Goal: Information Seeking & Learning: Learn about a topic

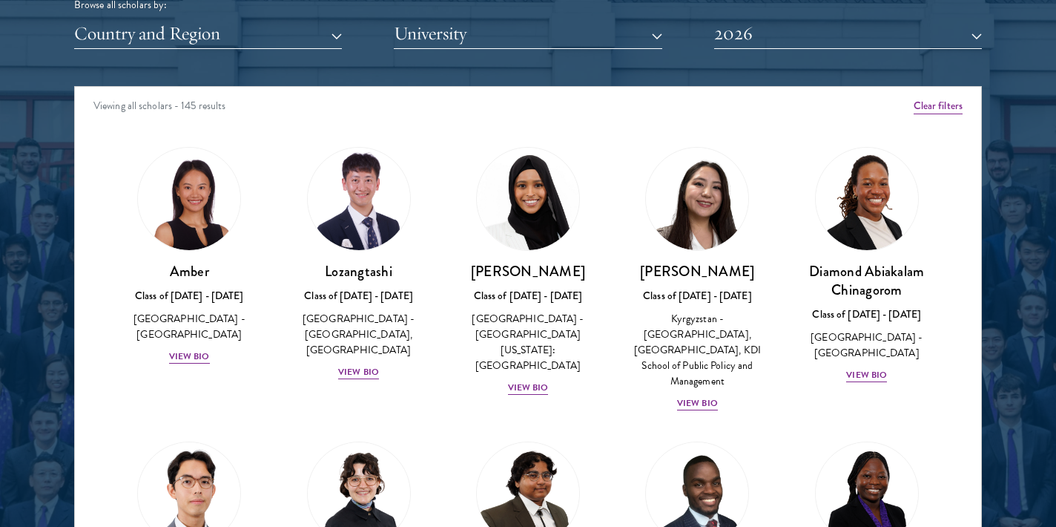
scroll to position [1920, 0]
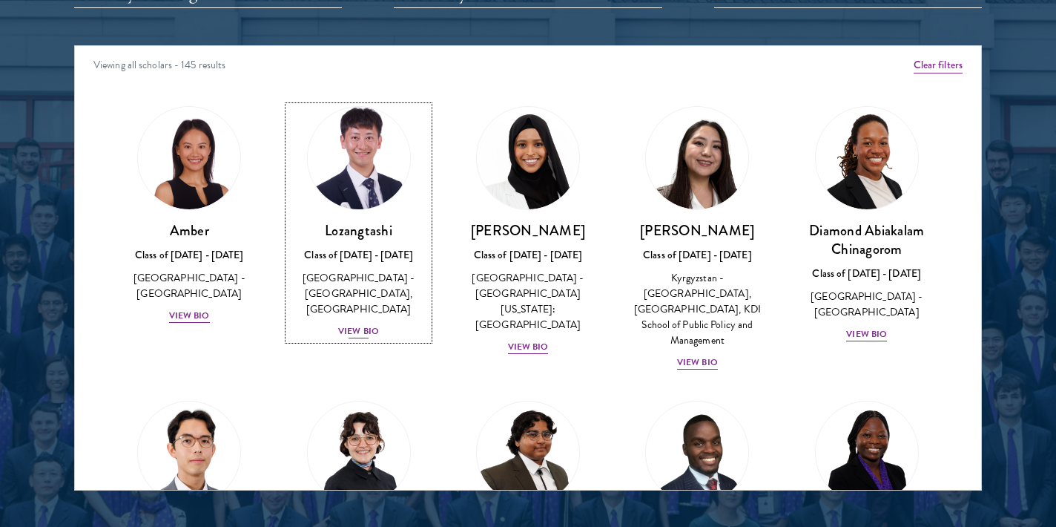
click at [366, 329] on div "View Bio" at bounding box center [358, 331] width 41 height 14
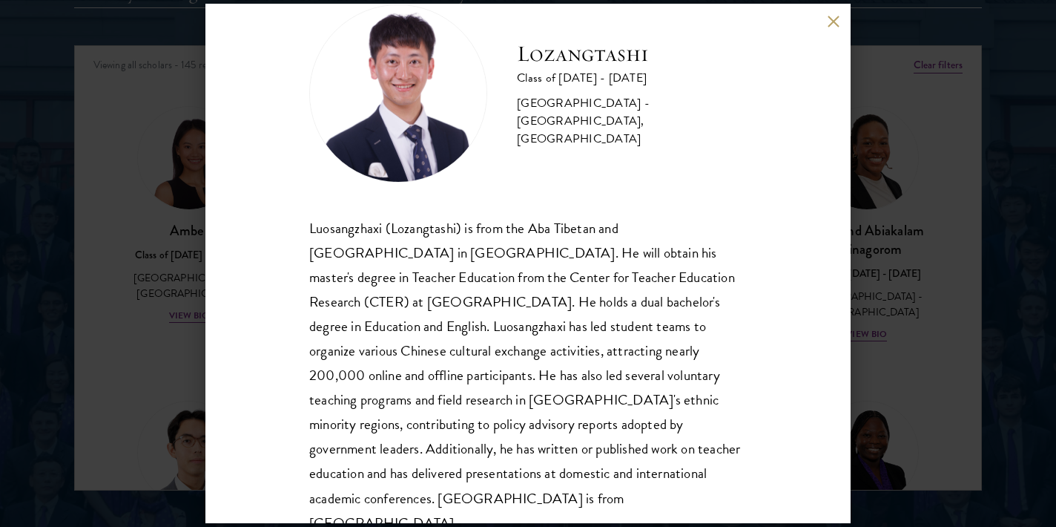
scroll to position [50, 0]
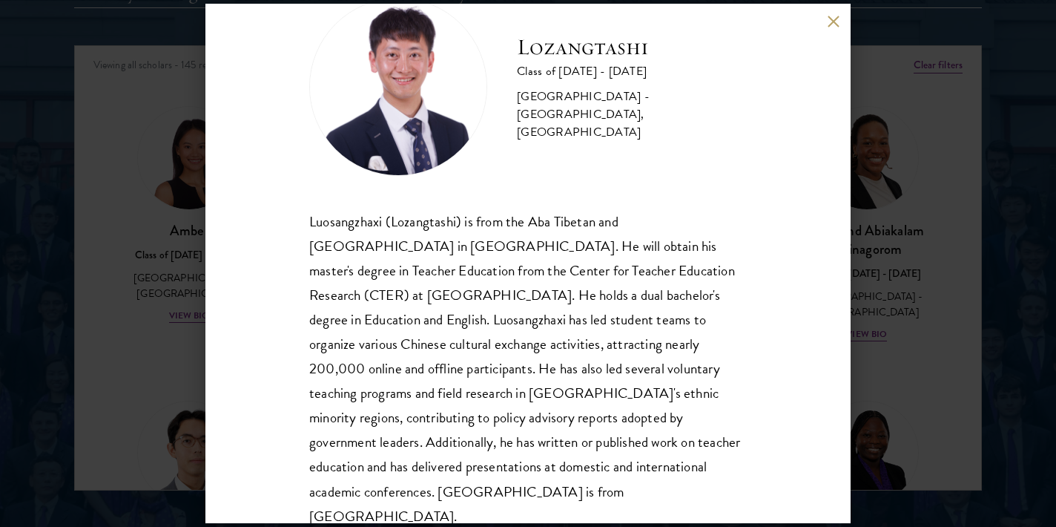
click at [889, 89] on div "Lozangtashi Class of [DATE] - [DATE] [GEOGRAPHIC_DATA] - [GEOGRAPHIC_DATA], [GE…" at bounding box center [528, 263] width 1056 height 527
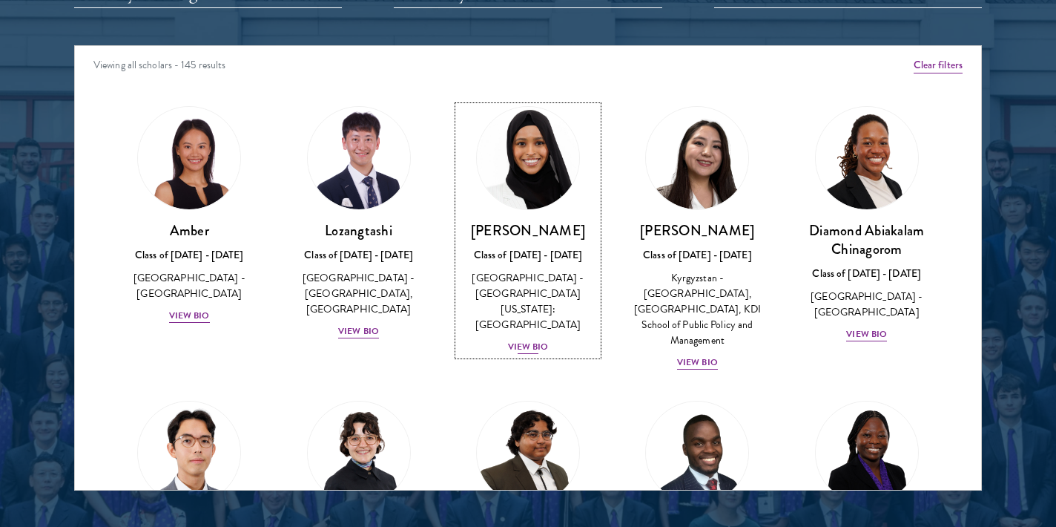
click at [531, 340] on div "View Bio" at bounding box center [528, 347] width 41 height 14
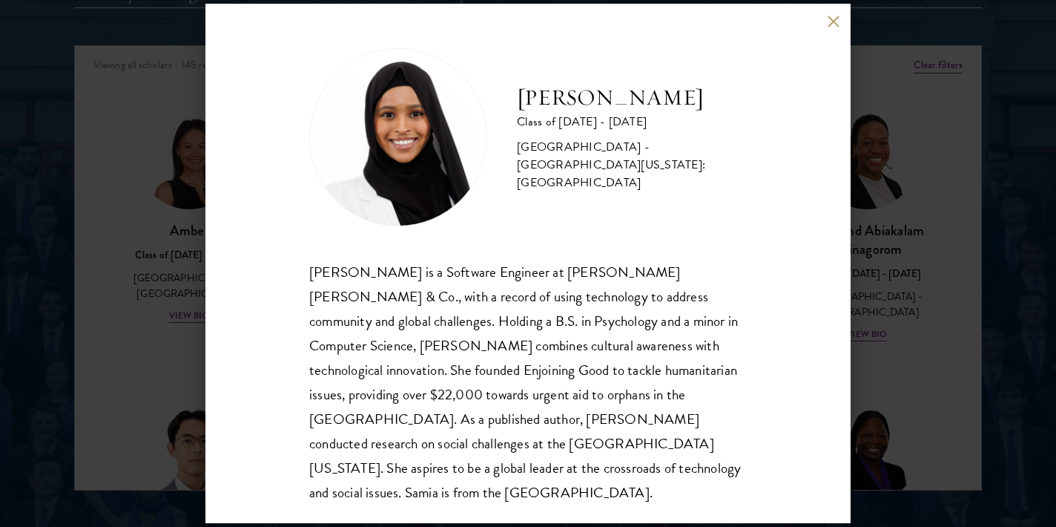
click at [909, 237] on div "[PERSON_NAME] Class of [DATE] - [DATE] [GEOGRAPHIC_DATA] - [GEOGRAPHIC_DATA][US…" at bounding box center [528, 263] width 1056 height 527
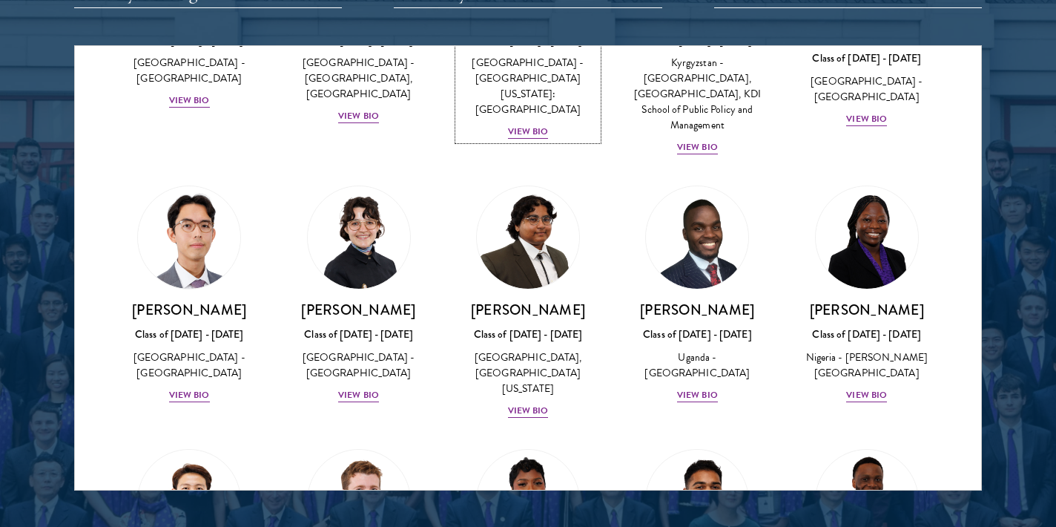
scroll to position [227, 0]
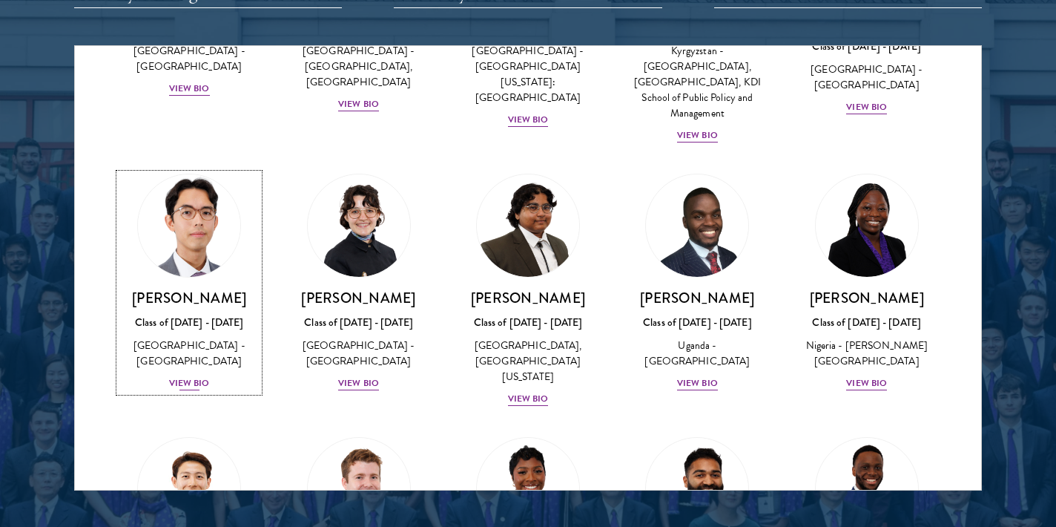
click at [199, 376] on div "View Bio" at bounding box center [189, 383] width 41 height 14
